Goal: Information Seeking & Learning: Learn about a topic

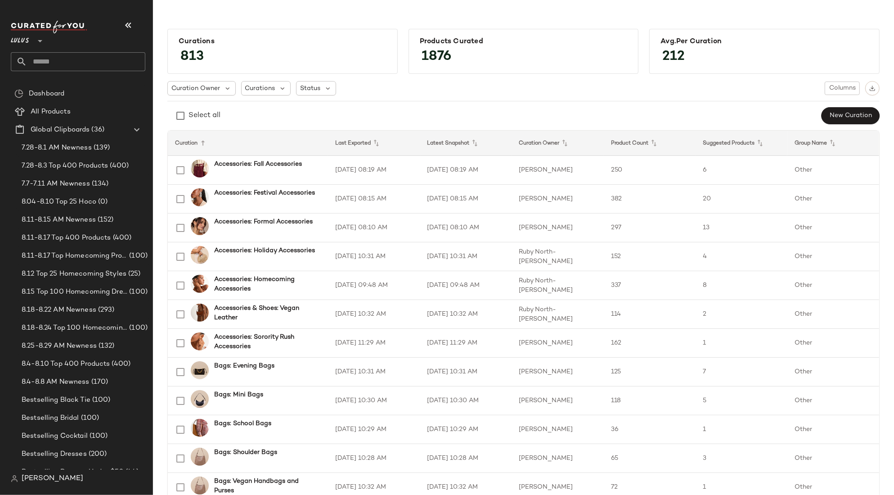
click at [220, 12] on main "Curations 813 Products Curated 1876 Avg.per Curation 212 Curation Owner Curatio…" at bounding box center [447, 247] width 894 height 495
click at [401, 87] on div "Curation Owner Curations Status Columns" at bounding box center [523, 88] width 712 height 14
click at [24, 45] on span "Lulus" at bounding box center [20, 39] width 18 height 16
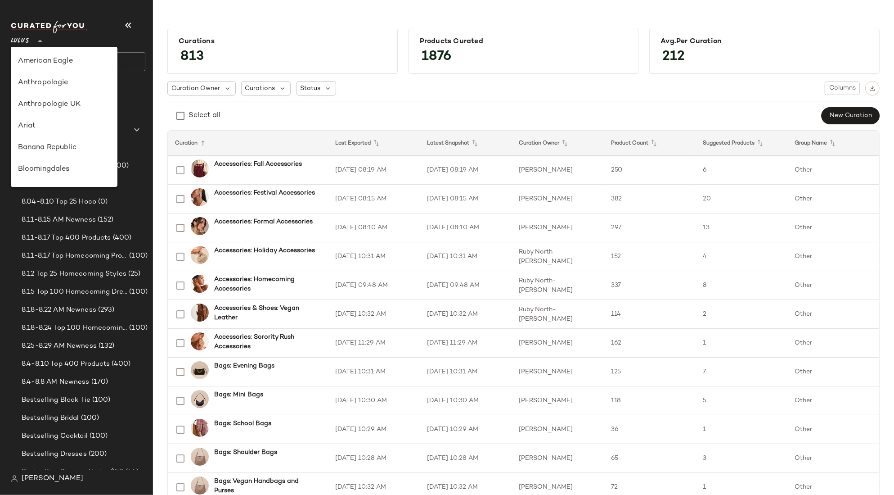
scroll to position [280, 0]
click at [39, 65] on div "Lulus" at bounding box center [64, 61] width 93 height 11
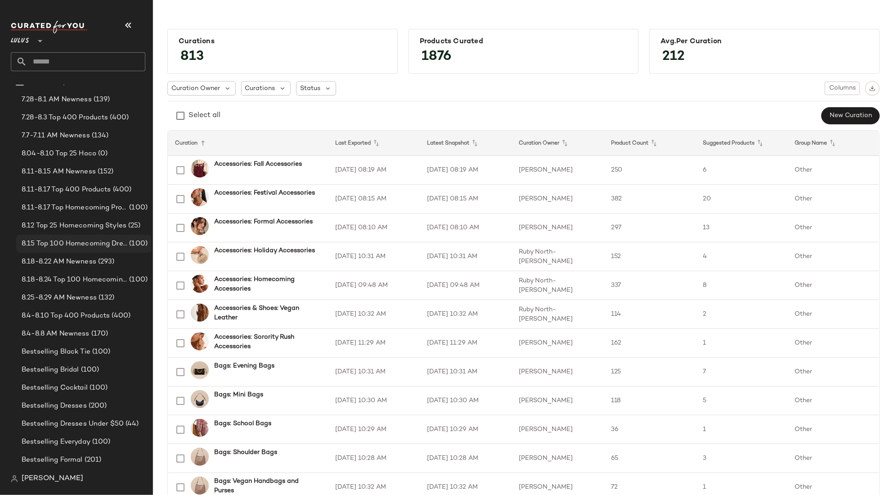
scroll to position [60, 0]
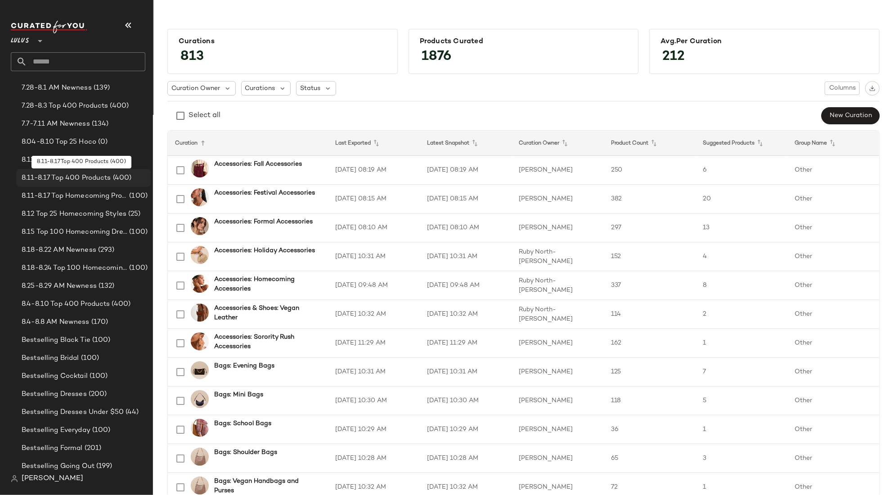
click at [63, 175] on span "8.11-8.17 Top 400 Products" at bounding box center [67, 178] width 90 height 10
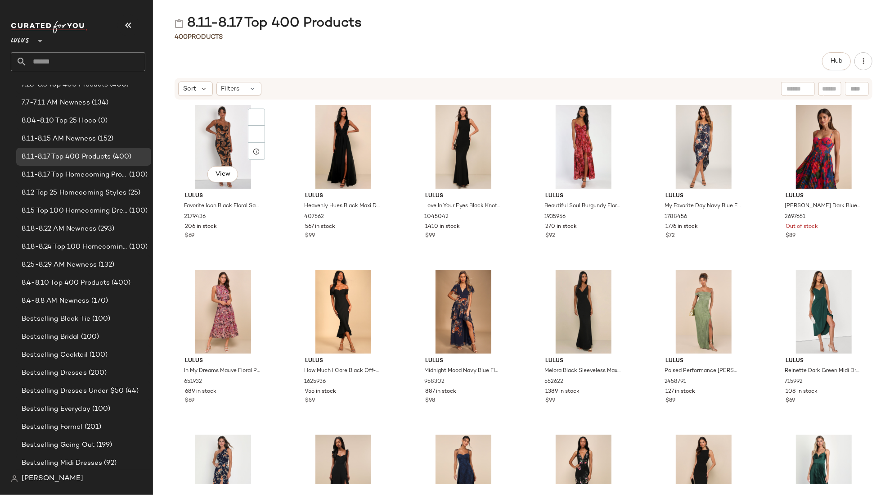
scroll to position [68, 0]
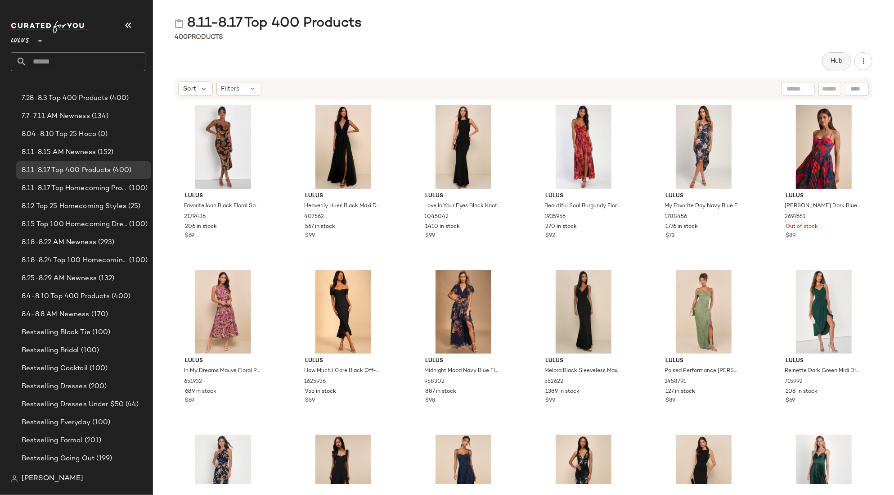
click at [833, 61] on span "Hub" at bounding box center [836, 61] width 13 height 7
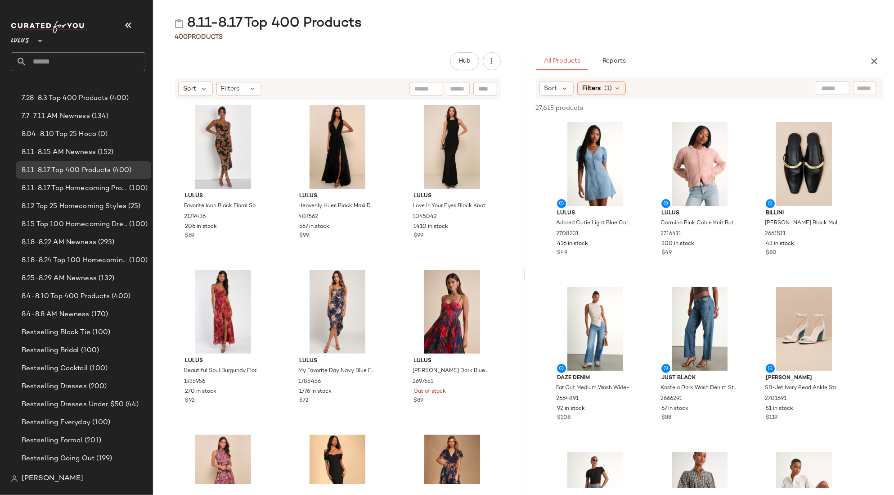
click at [767, 57] on div "All Products Reports" at bounding box center [695, 61] width 319 height 18
click at [624, 61] on span "Reports" at bounding box center [614, 61] width 24 height 7
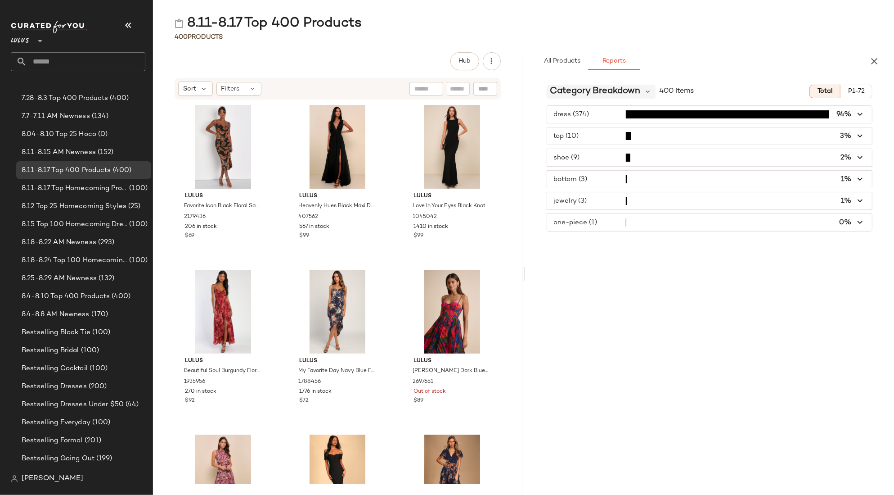
click at [629, 90] on span "Category Breakdown" at bounding box center [595, 92] width 90 height 14
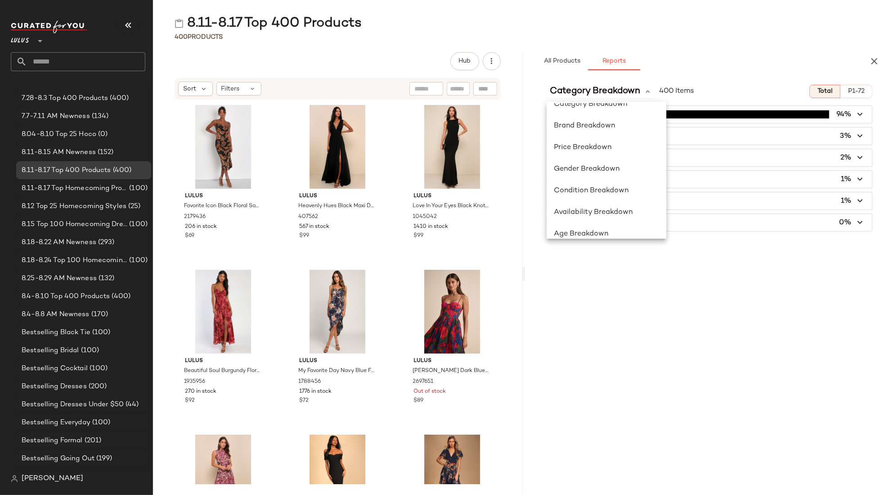
scroll to position [0, 0]
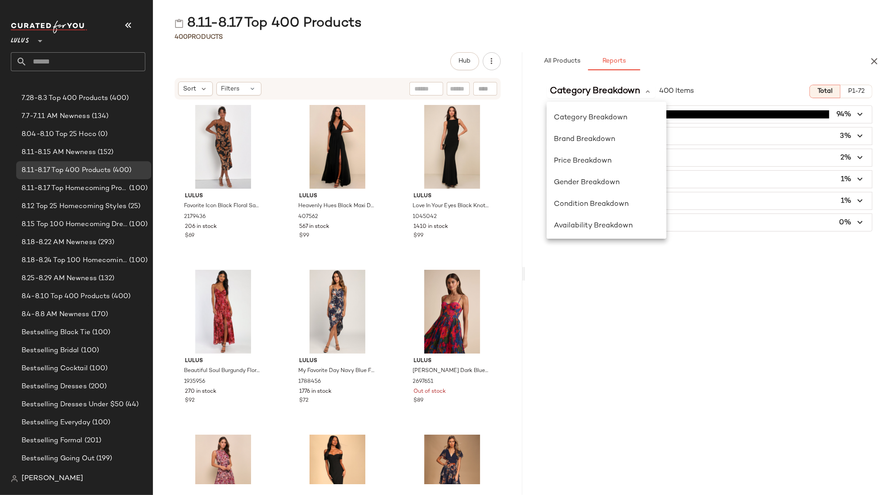
click at [839, 28] on div "8.11-8.17 Top 400 Products" at bounding box center [523, 23] width 741 height 18
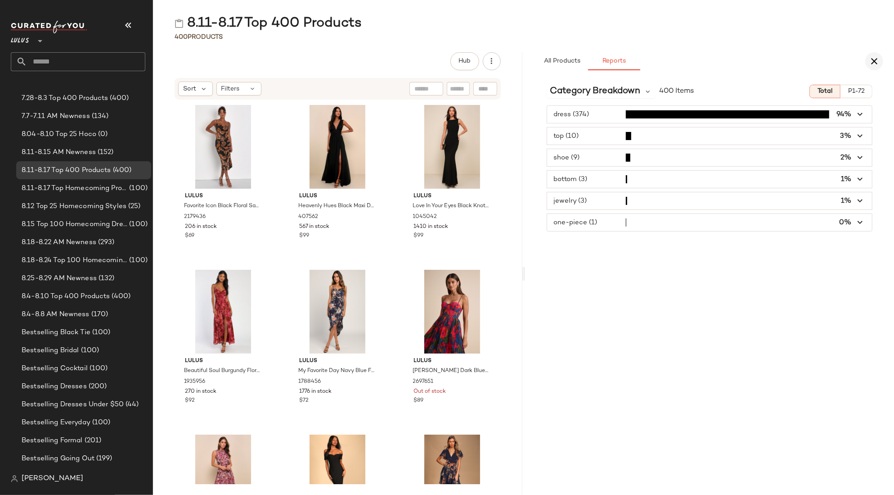
click at [839, 58] on icon "button" at bounding box center [874, 61] width 11 height 11
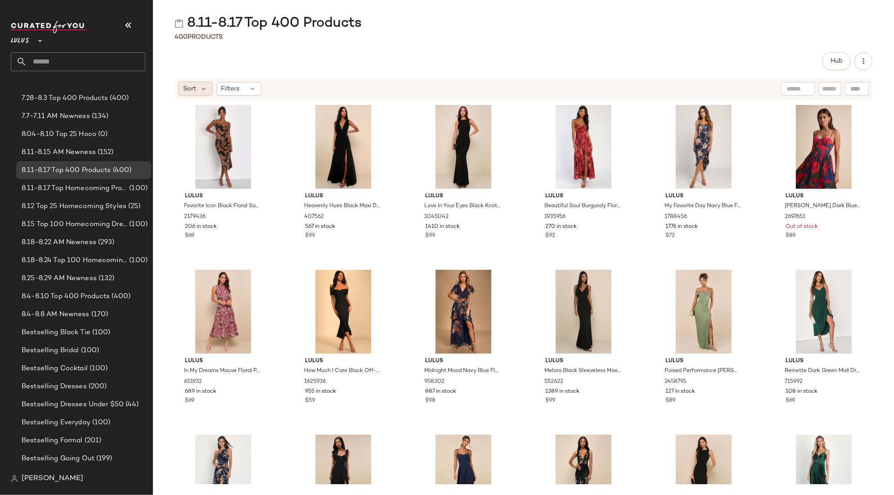
click at [199, 86] on div "Sort" at bounding box center [195, 88] width 35 height 14
click at [251, 88] on icon at bounding box center [252, 88] width 7 height 7
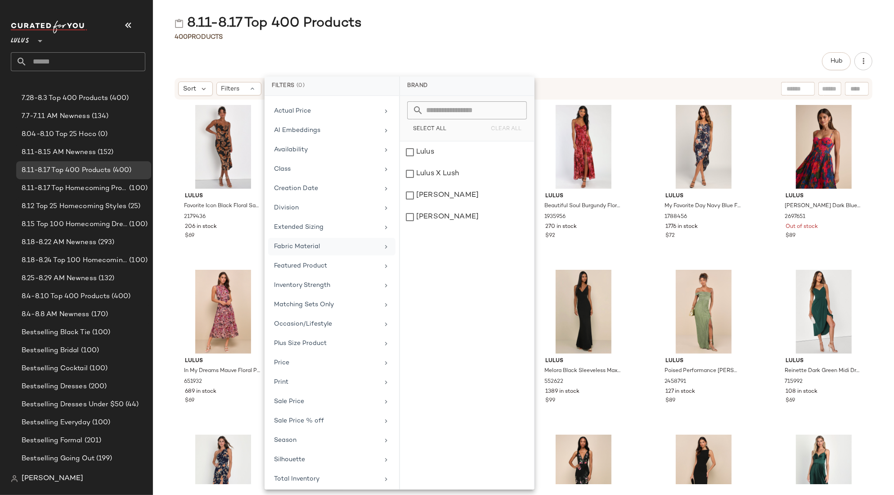
scroll to position [37, 0]
click at [698, 41] on div "400 Products" at bounding box center [523, 36] width 741 height 9
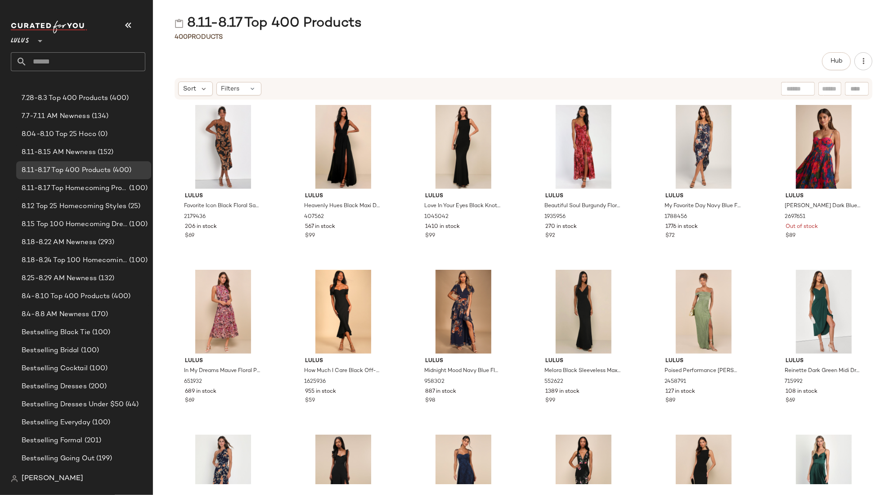
click at [794, 90] on input "text" at bounding box center [798, 88] width 23 height 9
type input "***"
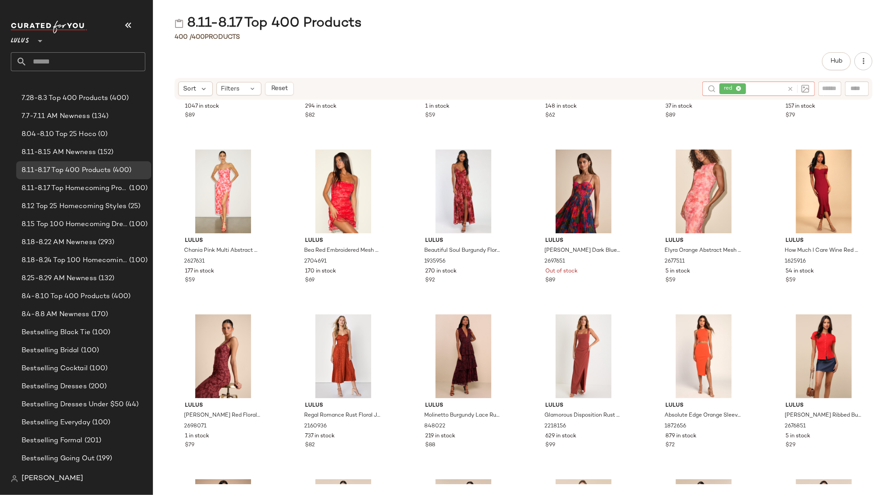
scroll to position [0, 0]
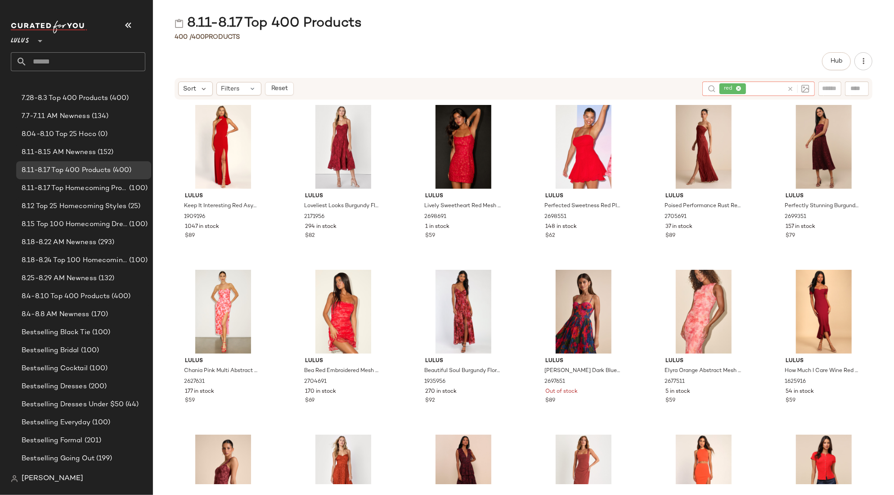
click at [739, 88] on icon at bounding box center [739, 89] width 6 height 6
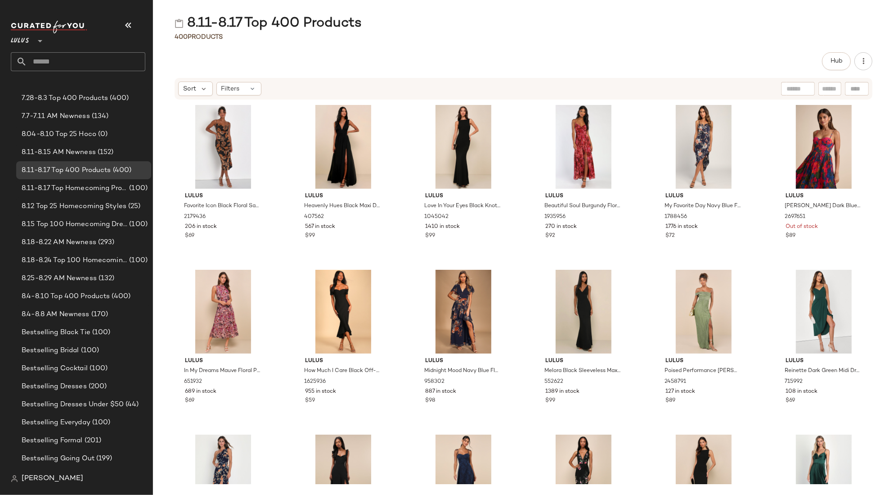
click at [744, 68] on div "Hub" at bounding box center [524, 61] width 698 height 18
click at [829, 63] on button "Hub" at bounding box center [836, 61] width 29 height 18
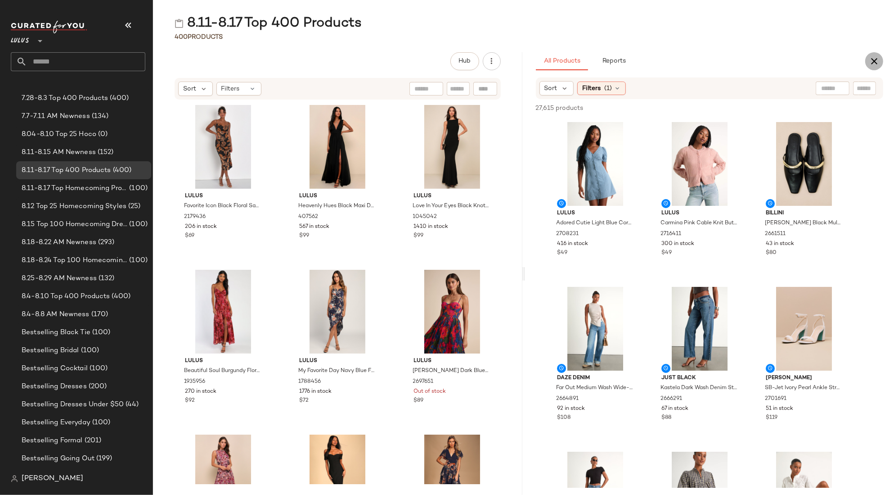
click at [839, 59] on icon "button" at bounding box center [874, 61] width 11 height 11
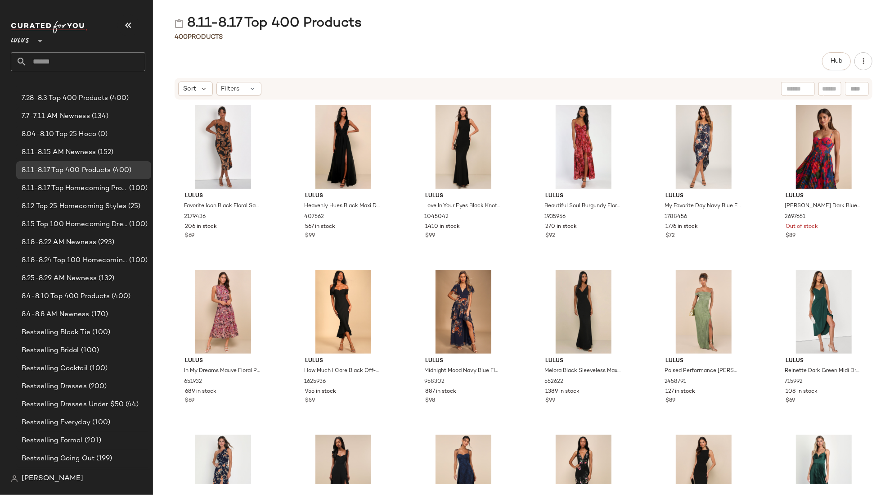
click at [442, 61] on div "Hub" at bounding box center [524, 61] width 698 height 18
click at [378, 75] on div "Hub Sort Filters Lulus Favorite Icon Black Floral Satin Cowl Neck Slip Midi Dre…" at bounding box center [523, 273] width 741 height 442
click at [367, 59] on div "Hub" at bounding box center [524, 61] width 698 height 18
click at [374, 59] on div "Hub" at bounding box center [524, 61] width 698 height 18
click at [838, 66] on button "Hub" at bounding box center [836, 61] width 29 height 18
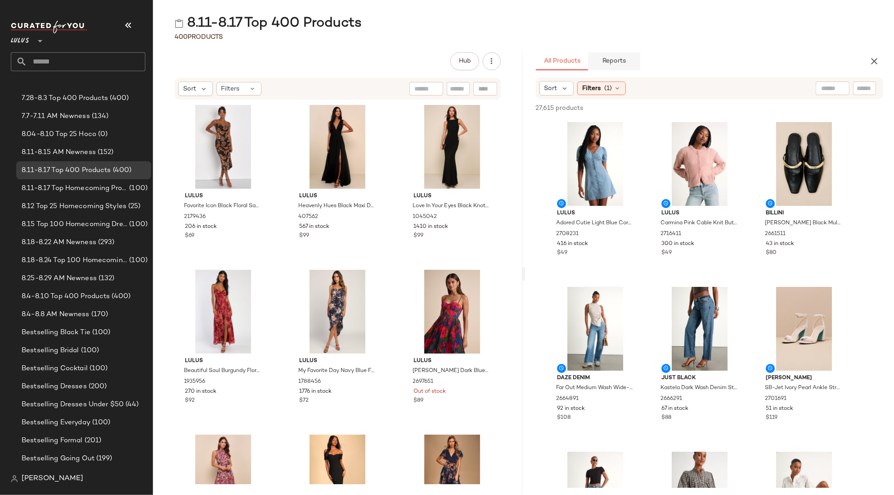
click at [619, 58] on span "Reports" at bounding box center [614, 61] width 24 height 7
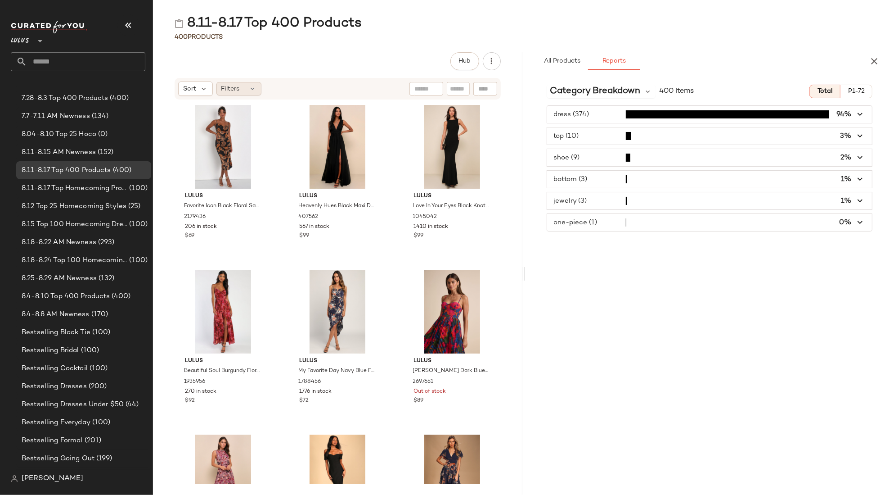
click at [241, 90] on div "Filters" at bounding box center [238, 89] width 45 height 14
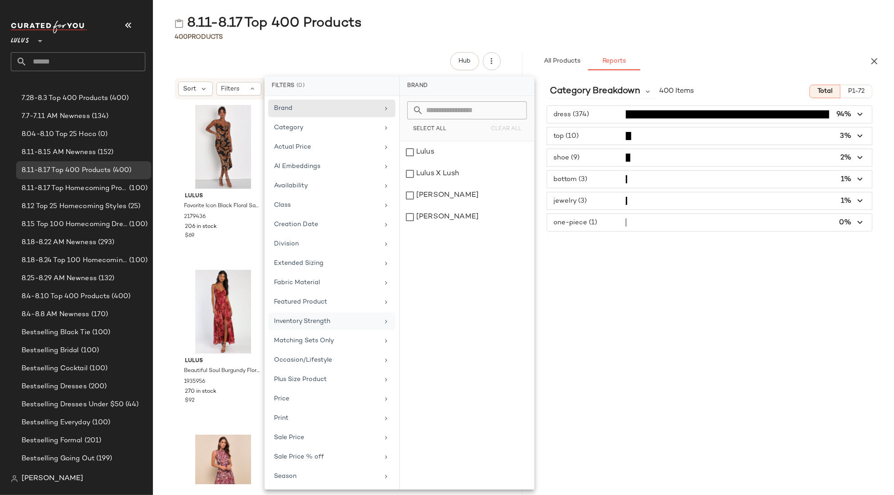
click at [323, 321] on div "Inventory Strength" at bounding box center [326, 320] width 105 height 9
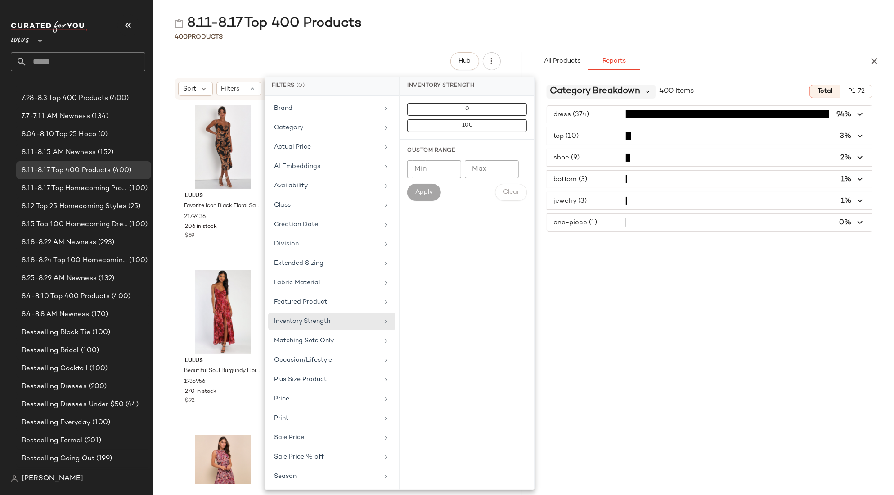
click at [647, 94] on icon at bounding box center [649, 91] width 8 height 8
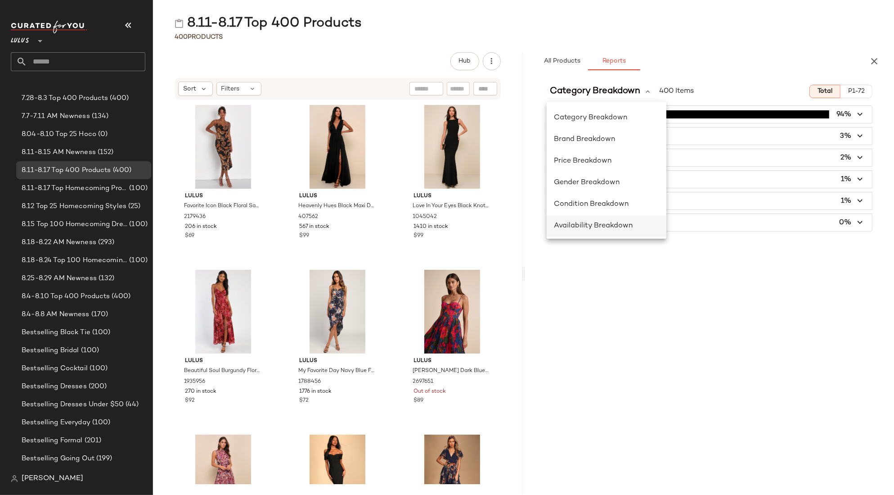
click at [609, 226] on span "Availability Breakdown" at bounding box center [593, 226] width 79 height 8
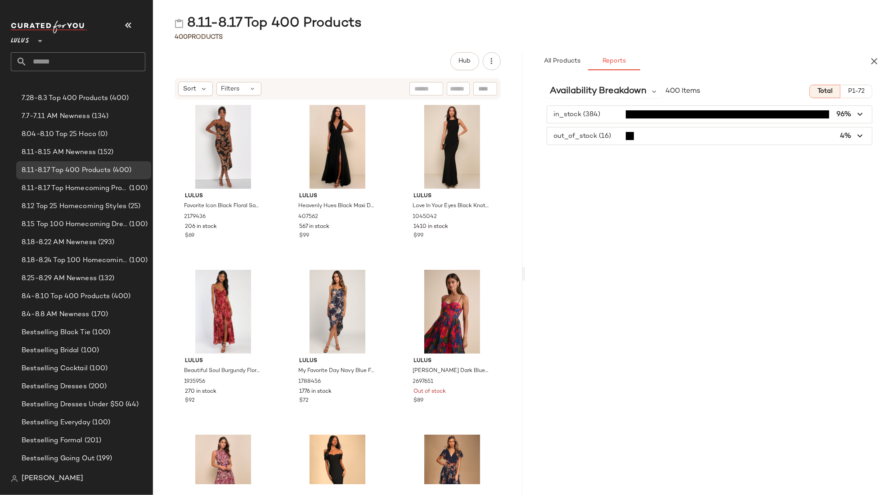
click at [839, 113] on icon "button" at bounding box center [861, 114] width 10 height 10
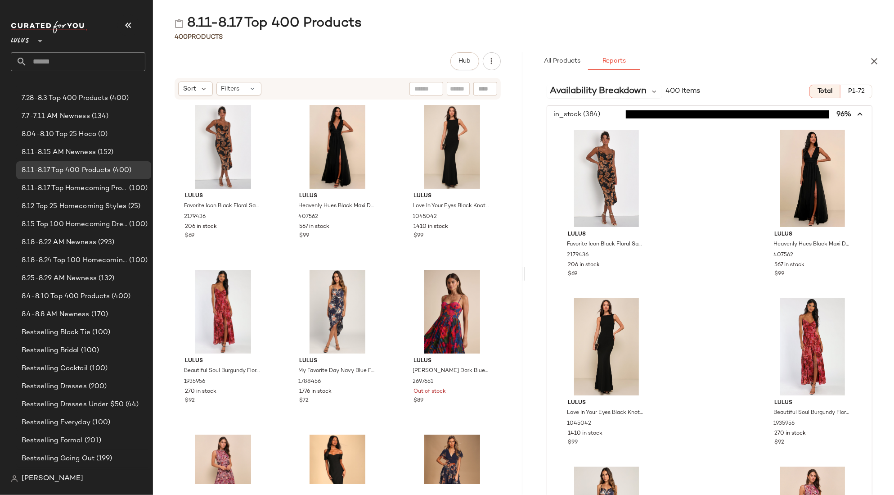
click at [839, 113] on icon "button" at bounding box center [861, 114] width 10 height 10
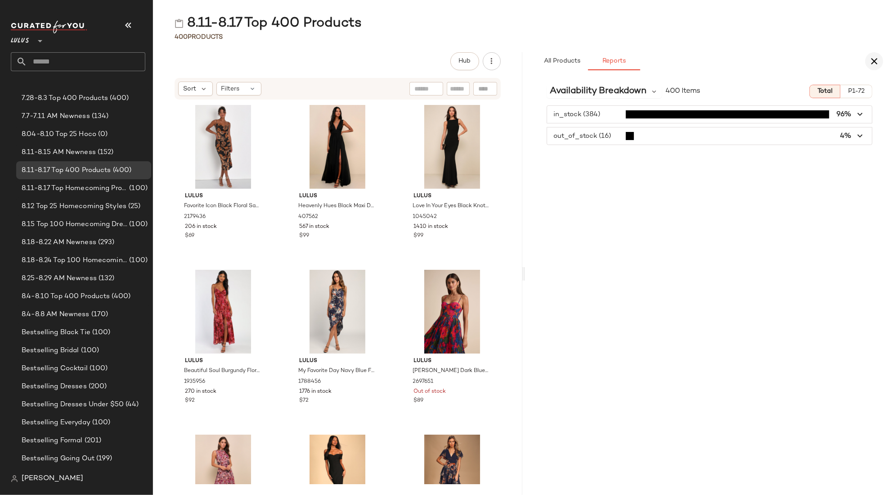
click at [839, 62] on icon "button" at bounding box center [874, 61] width 11 height 11
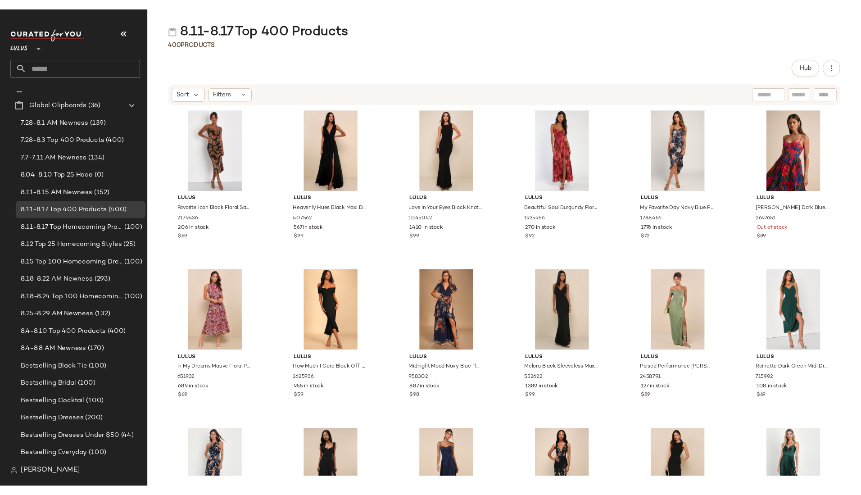
scroll to position [18, 0]
